Goal: Information Seeking & Learning: Check status

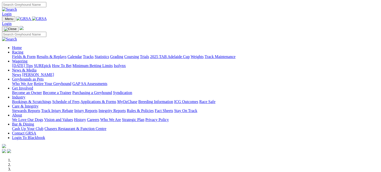
click at [23, 50] on link "Racing" at bounding box center [17, 52] width 11 height 4
click at [66, 55] on link "Results & Replays" at bounding box center [52, 57] width 30 height 4
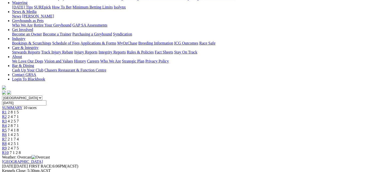
scroll to position [65, 0]
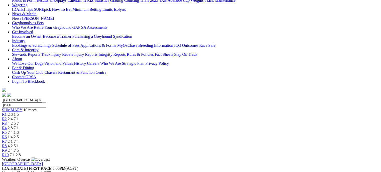
click at [19, 117] on span "2 4 7 1" at bounding box center [13, 119] width 11 height 4
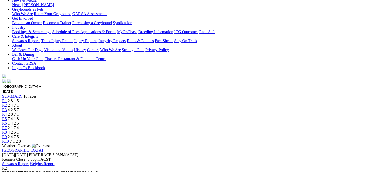
scroll to position [69, 0]
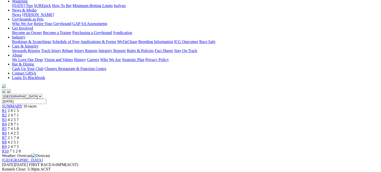
click at [7, 118] on link "R3" at bounding box center [4, 120] width 5 height 4
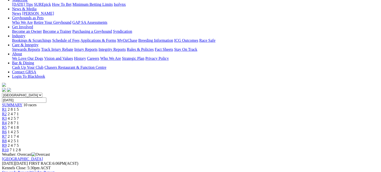
scroll to position [33, 0]
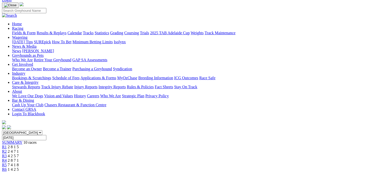
click at [7, 159] on link "R4" at bounding box center [4, 161] width 5 height 4
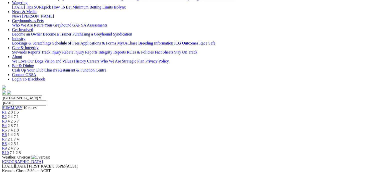
scroll to position [66, 0]
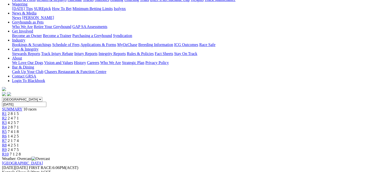
click at [209, 130] on div "R5 7 4 1 8" at bounding box center [190, 132] width 377 height 5
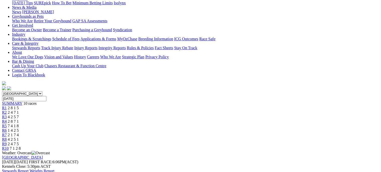
scroll to position [69, 0]
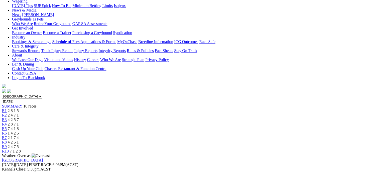
click at [7, 131] on link "R6" at bounding box center [4, 133] width 5 height 4
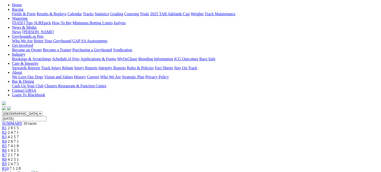
scroll to position [50, 0]
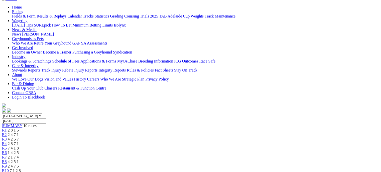
click at [7, 155] on link "R7" at bounding box center [4, 157] width 5 height 4
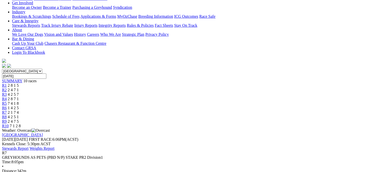
scroll to position [70, 0]
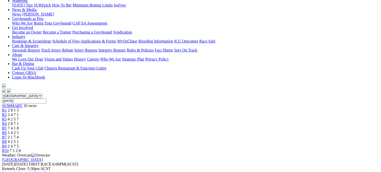
click at [7, 140] on link "R8" at bounding box center [4, 142] width 5 height 4
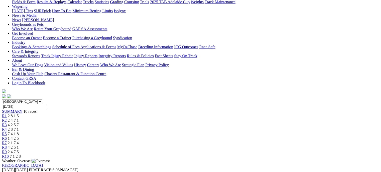
scroll to position [60, 0]
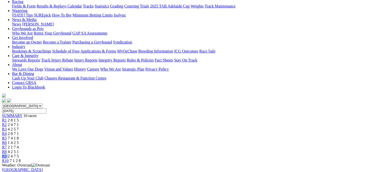
click at [302, 154] on div "R9 2 4 7 5" at bounding box center [190, 156] width 377 height 5
click at [19, 154] on span "2 4 7 5" at bounding box center [13, 156] width 11 height 4
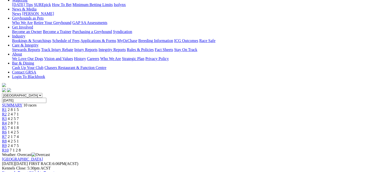
scroll to position [67, 0]
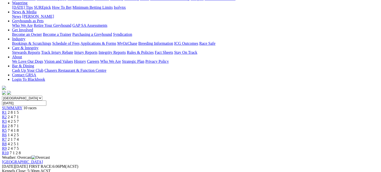
click at [9, 151] on link "R10" at bounding box center [5, 153] width 7 height 4
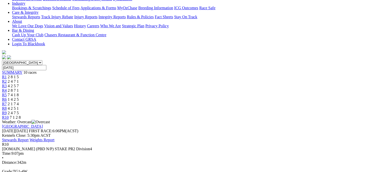
scroll to position [103, 0]
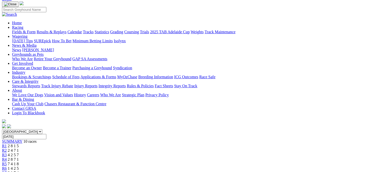
scroll to position [0, 0]
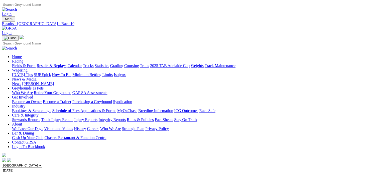
click at [22, 64] on link "Fields & Form" at bounding box center [24, 66] width 24 height 4
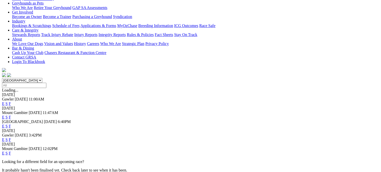
scroll to position [94, 0]
